Goal: Navigation & Orientation: Find specific page/section

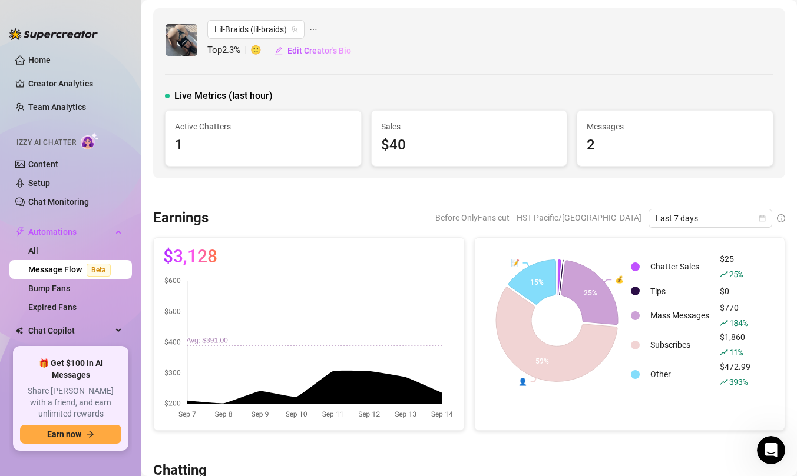
scroll to position [2710, 0]
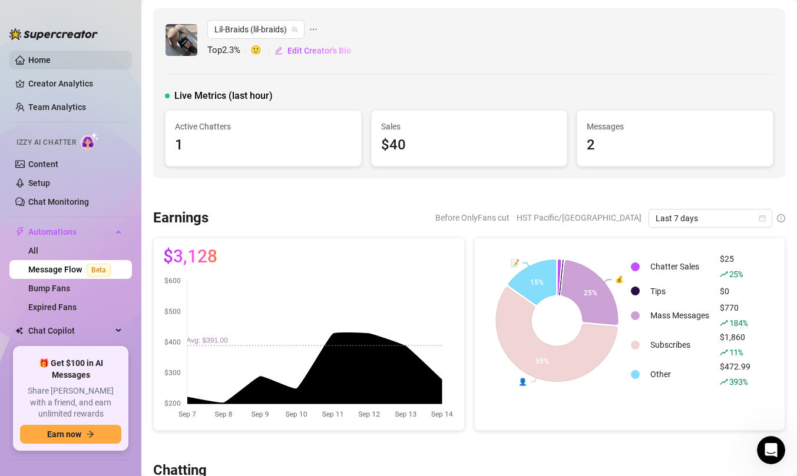
click at [51, 61] on link "Home" at bounding box center [39, 59] width 22 height 9
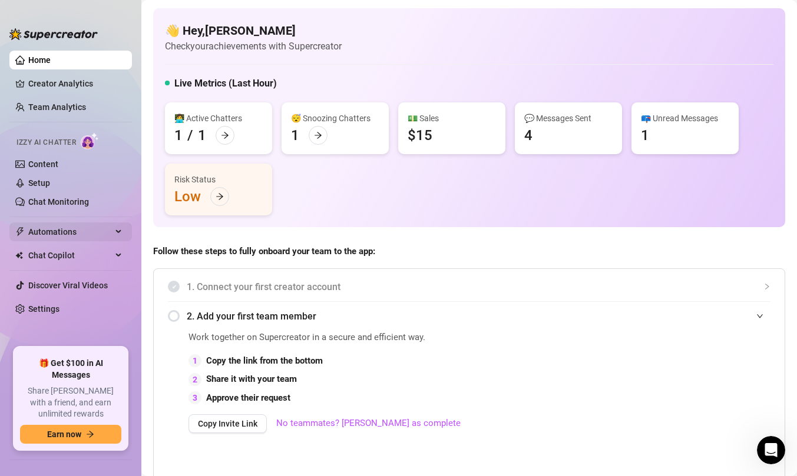
click at [54, 228] on span "Automations" at bounding box center [70, 232] width 84 height 19
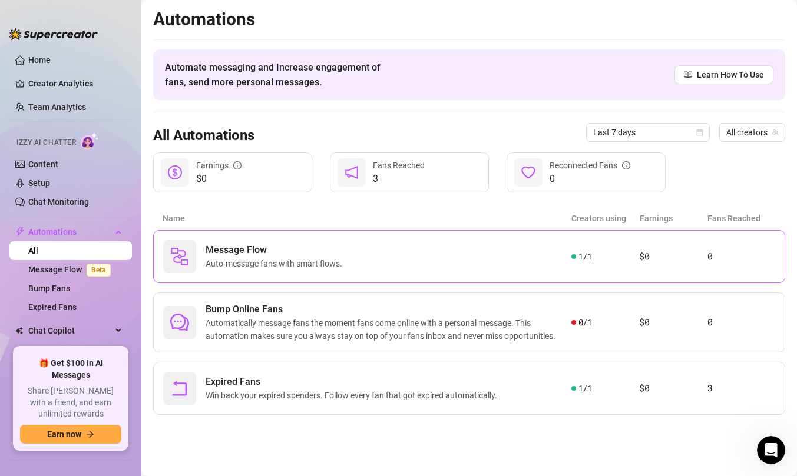
click at [212, 253] on span "Message Flow" at bounding box center [275, 250] width 141 height 14
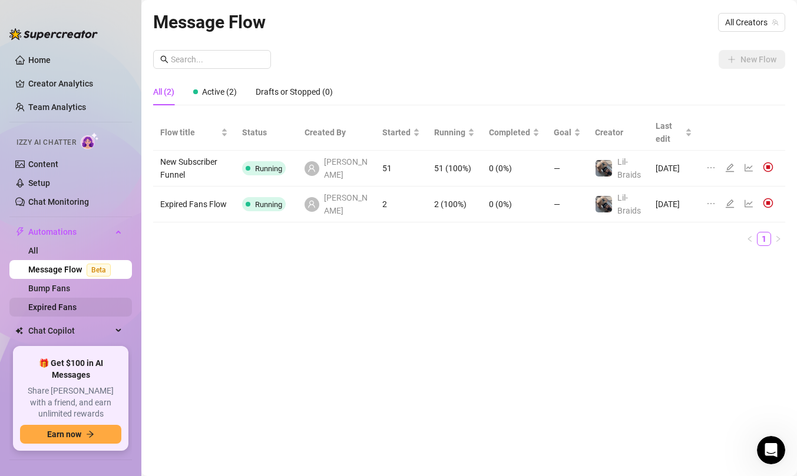
click at [77, 303] on link "Expired Fans" at bounding box center [52, 307] width 48 height 9
